Goal: Task Accomplishment & Management: Use online tool/utility

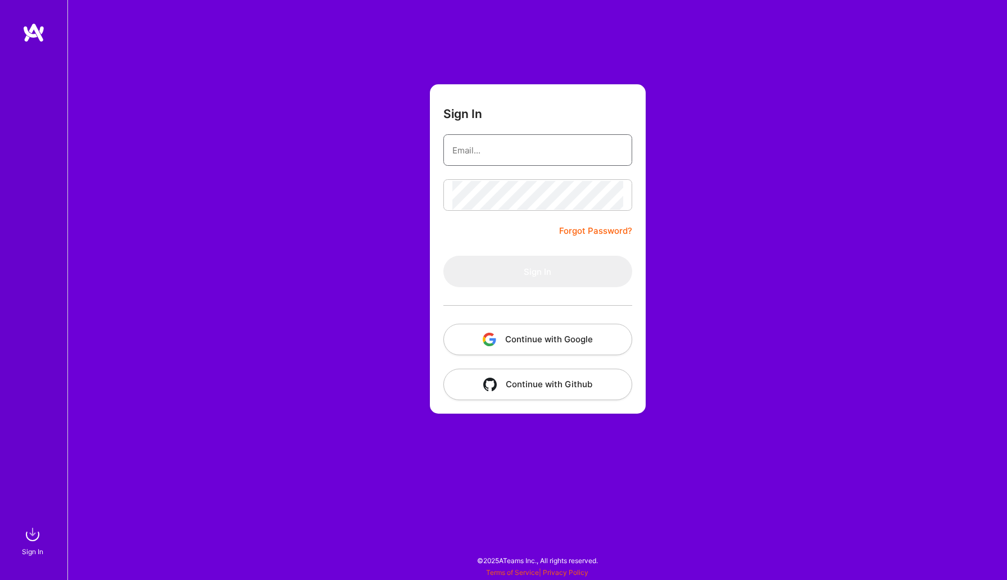
type input "[EMAIL_ADDRESS][DOMAIN_NAME]"
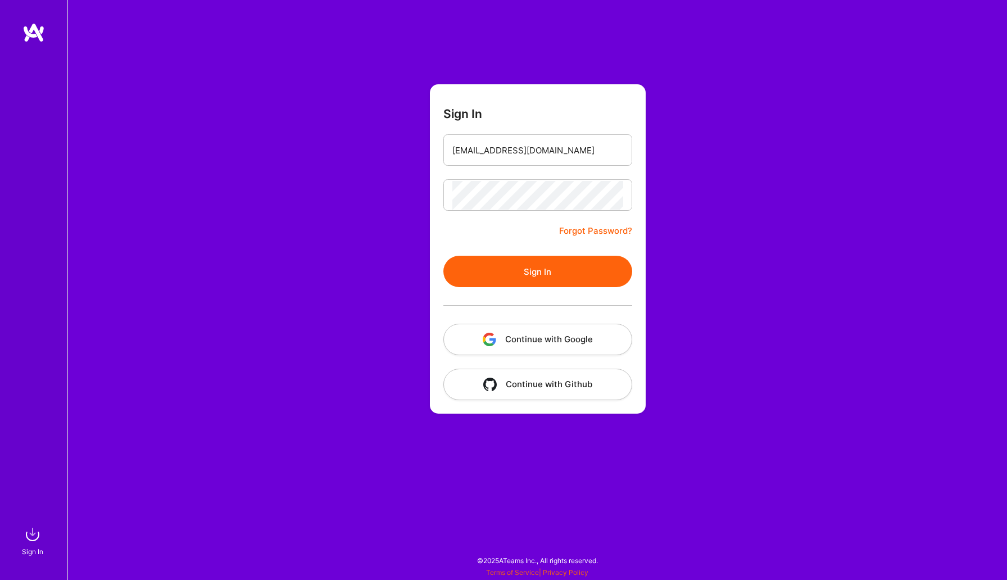
click at [503, 266] on button "Sign In" at bounding box center [537, 271] width 189 height 31
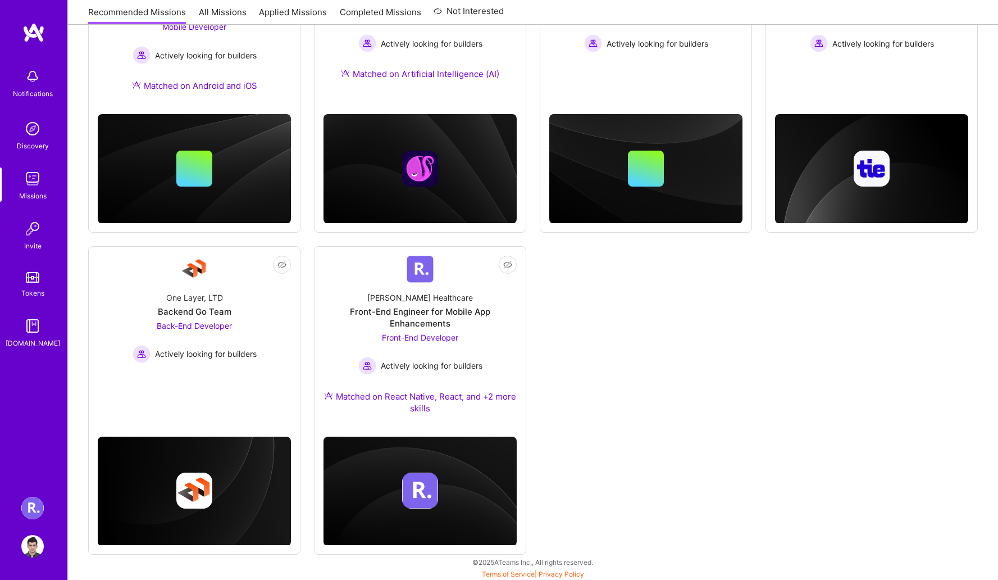
scroll to position [256, 0]
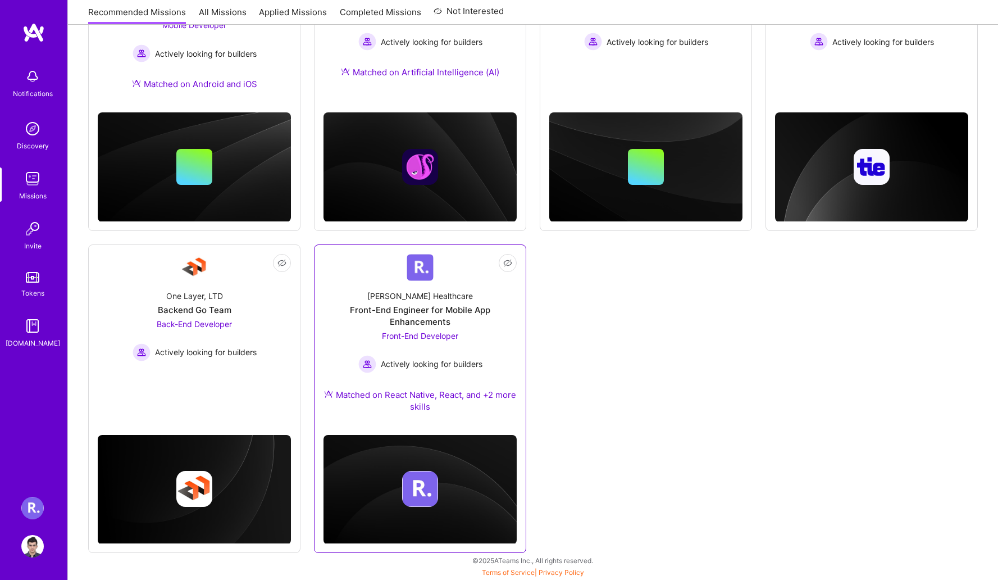
click at [470, 359] on span "Actively looking for builders" at bounding box center [432, 364] width 102 height 12
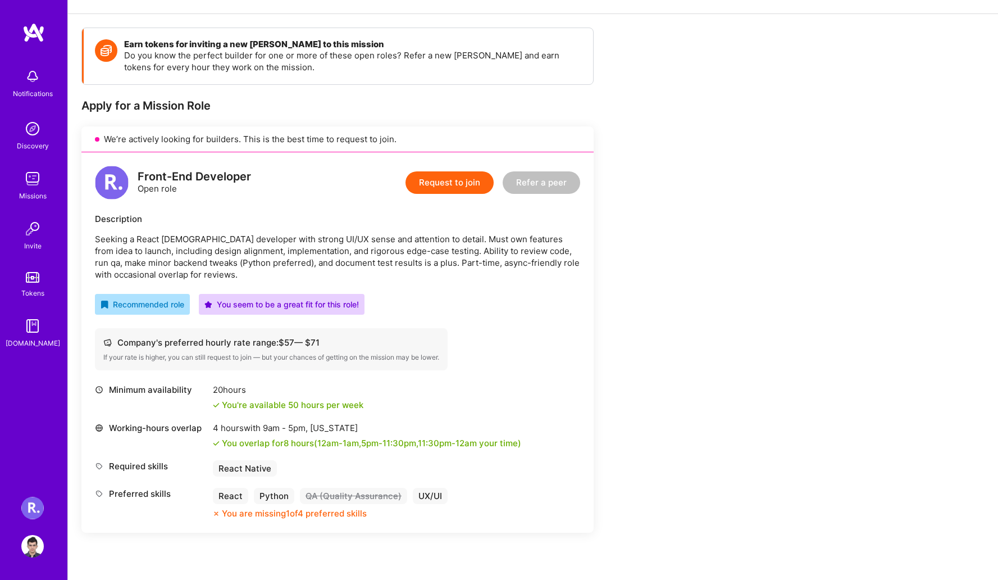
scroll to position [137, 0]
